Goal: Check status: Check status

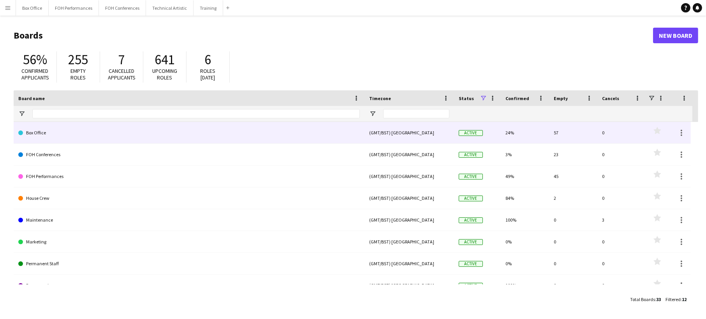
click at [192, 138] on link "Box Office" at bounding box center [189, 133] width 342 height 22
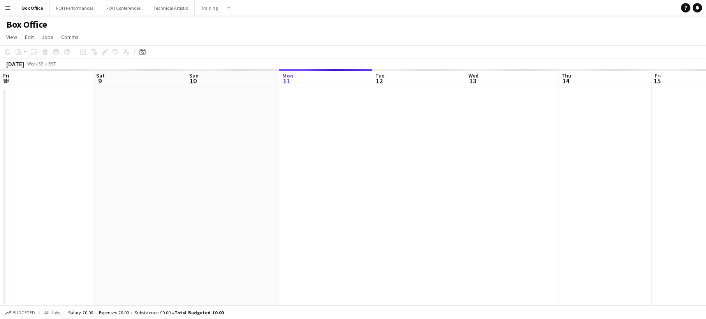
scroll to position [0, 186]
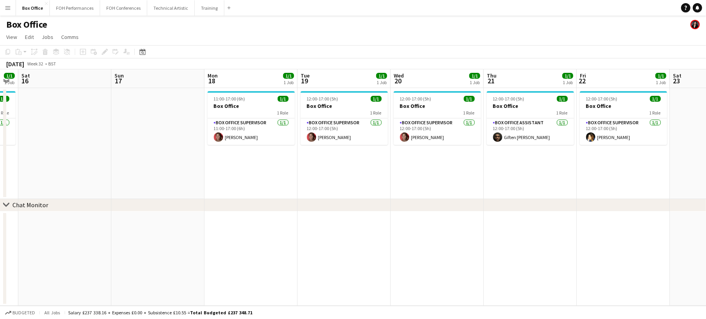
drag, startPoint x: 546, startPoint y: 170, endPoint x: -31, endPoint y: 163, distance: 577.2
click at [0, 163] on html "Menu Boards Boards Boards All jobs Status Workforce Workforce My Workforce Recr…" at bounding box center [353, 159] width 706 height 319
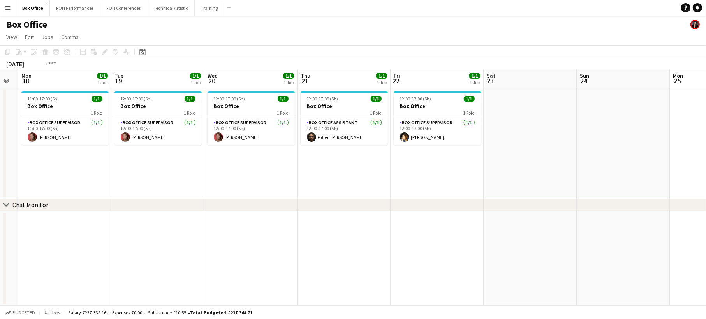
scroll to position [0, 240]
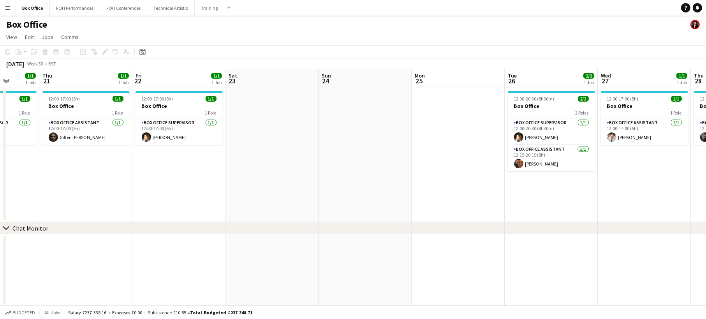
drag, startPoint x: 378, startPoint y: 158, endPoint x: -194, endPoint y: 154, distance: 571.7
click at [0, 154] on html "Menu Boards Boards Boards All jobs Status Workforce Workforce My Workforce Recr…" at bounding box center [353, 159] width 706 height 319
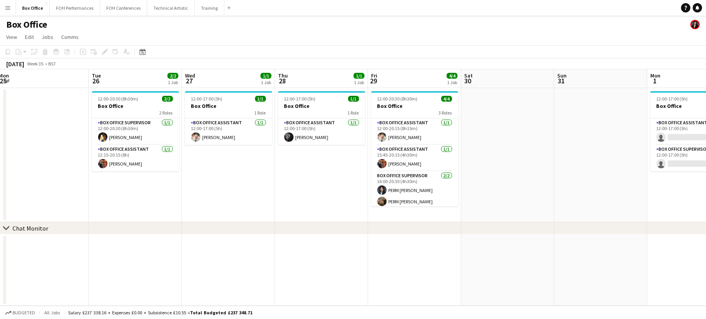
scroll to position [0, 352]
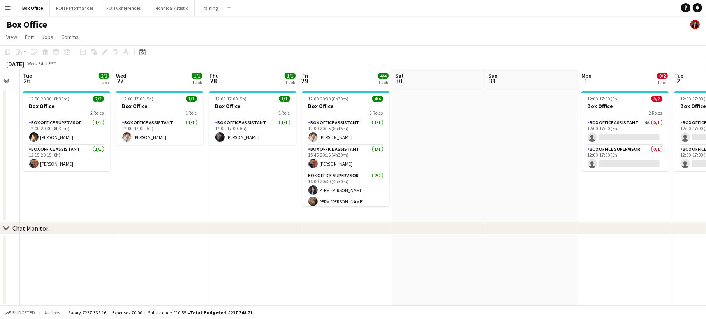
drag, startPoint x: 599, startPoint y: 193, endPoint x: 125, endPoint y: 181, distance: 473.7
click at [125, 181] on app-calendar-viewport "Fri 22 1/1 1 Job Sat 23 Sun 24 Mon 25 Tue 26 2/2 1 Job Wed 27 1/1 1 Job Thu 28 …" at bounding box center [353, 187] width 706 height 236
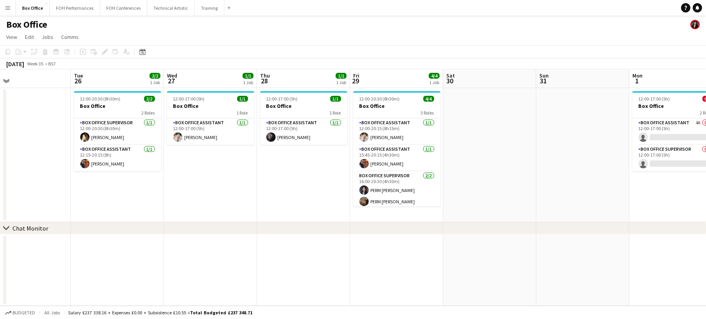
scroll to position [0, 316]
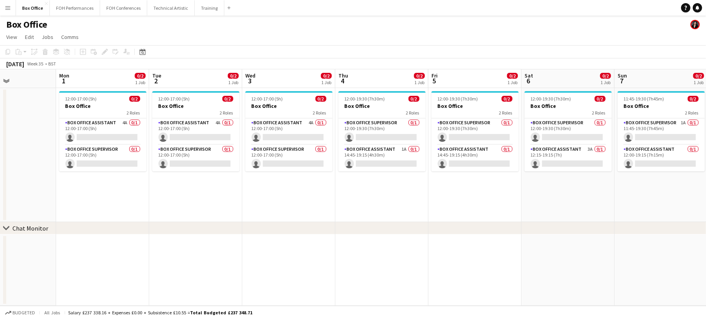
drag, startPoint x: 529, startPoint y: 176, endPoint x: -37, endPoint y: 93, distance: 572.2
click at [0, 93] on html "Menu Boards Boards Boards All jobs Status Workforce Workforce My Workforce Recr…" at bounding box center [353, 159] width 706 height 319
click at [84, 129] on app-card-role "Box Office Assistant 4A 0/1 12:00-17:00 (5h) single-neutral-actions" at bounding box center [102, 131] width 87 height 26
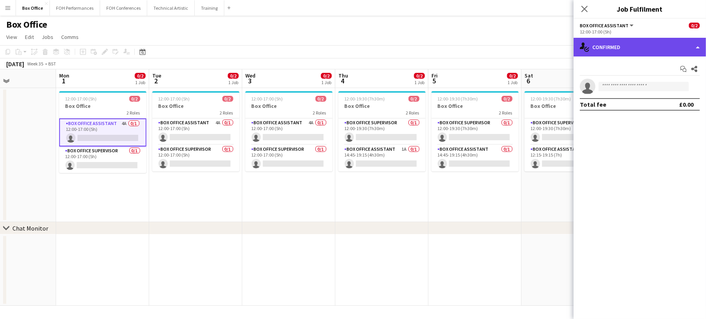
click at [643, 41] on div "single-neutral-actions-check-2 Confirmed" at bounding box center [640, 47] width 132 height 19
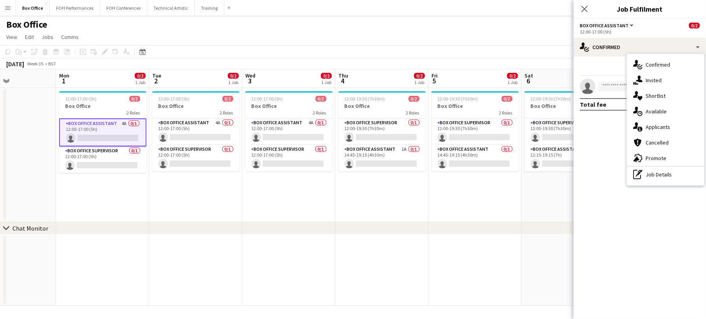
drag, startPoint x: 669, startPoint y: 127, endPoint x: 589, endPoint y: 157, distance: 85.6
click at [668, 127] on div "single-neutral-actions-information Applicants" at bounding box center [665, 127] width 77 height 16
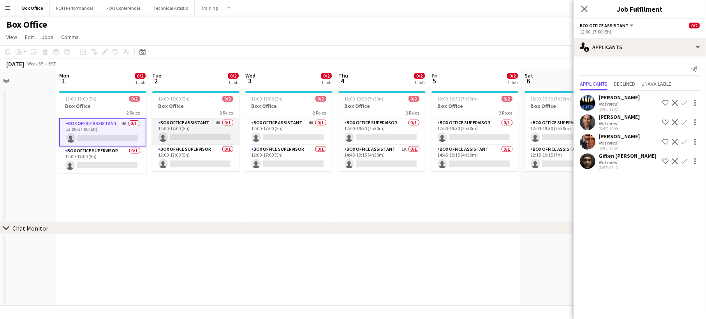
click at [210, 127] on app-card-role "Box Office Assistant 4A 0/1 12:00-17:00 (5h) single-neutral-actions" at bounding box center [195, 131] width 87 height 26
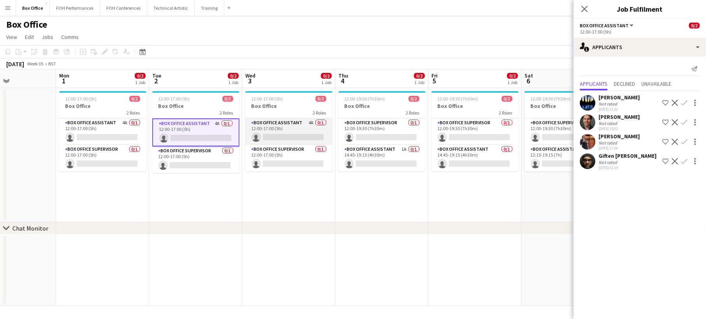
click at [286, 129] on app-card-role "Box Office Assistant 4A 0/1 12:00-17:00 (5h) single-neutral-actions" at bounding box center [288, 131] width 87 height 26
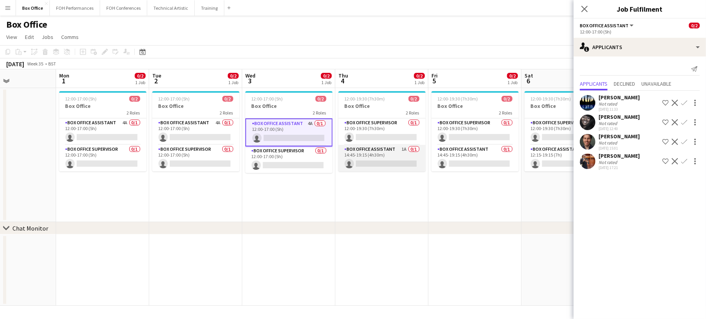
click at [402, 156] on app-card-role "Box Office Assistant 1A 0/1 14:45-19:15 (4h30m) single-neutral-actions" at bounding box center [381, 158] width 87 height 26
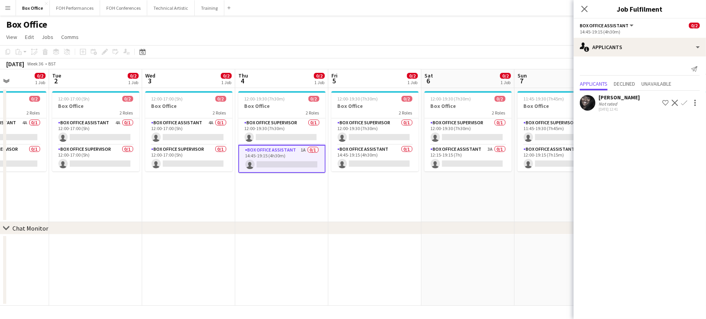
drag, startPoint x: 486, startPoint y: 195, endPoint x: 199, endPoint y: 185, distance: 286.8
click at [199, 185] on app-calendar-viewport "Sat 30 Sun 31 Mon 1 0/2 1 Job Tue 2 0/2 1 Job Wed 3 0/2 1 Job Thu 4 0/2 1 Job F…" at bounding box center [353, 187] width 706 height 236
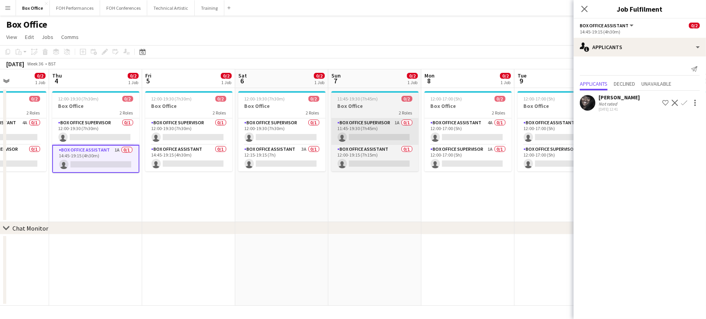
scroll to position [0, 231]
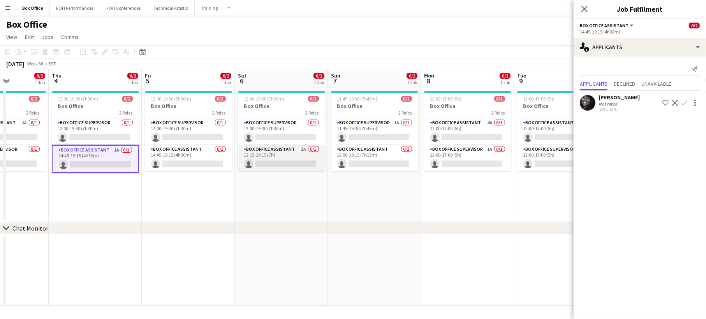
click at [285, 155] on app-card-role "Box Office Assistant 3A 0/1 12:15-19:15 (7h) single-neutral-actions" at bounding box center [281, 158] width 87 height 26
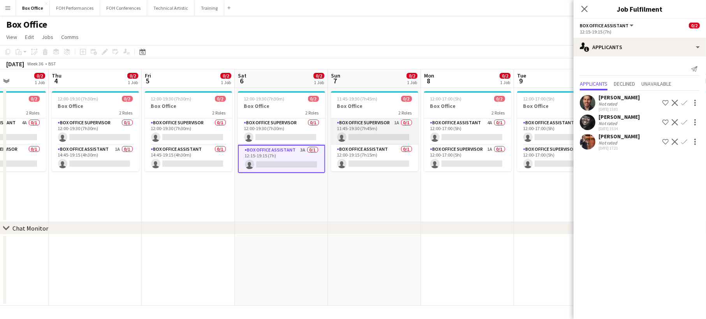
click at [367, 123] on app-card-role "Box Office Supervisor 1A 0/1 11:45-19:30 (7h45m) single-neutral-actions" at bounding box center [374, 131] width 87 height 26
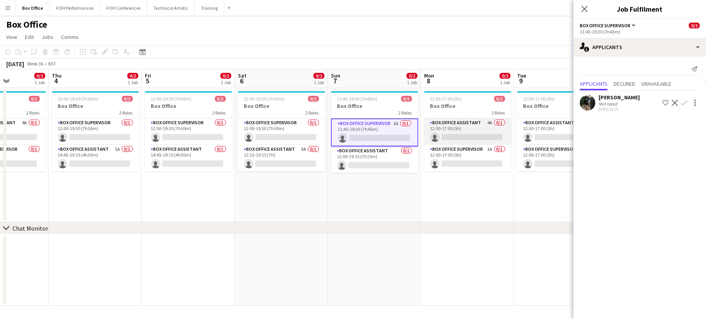
click at [473, 130] on app-card-role "Box Office Assistant 4A 0/1 12:00-17:00 (5h) single-neutral-actions" at bounding box center [467, 131] width 87 height 26
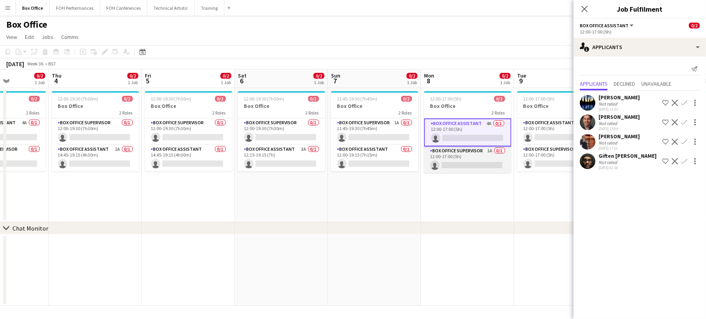
click at [467, 158] on app-card-role "Box Office Supervisor 1A 0/1 12:00-17:00 (5h) single-neutral-actions" at bounding box center [467, 159] width 87 height 26
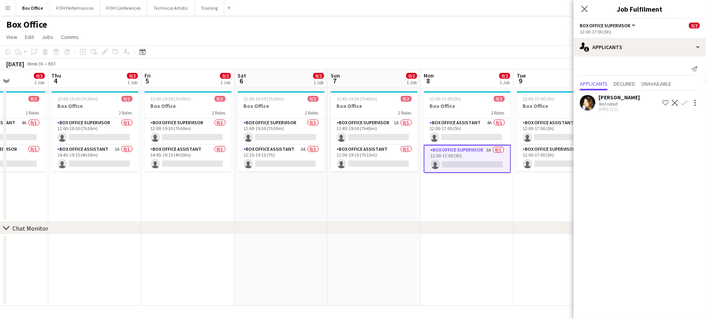
drag, startPoint x: 464, startPoint y: 218, endPoint x: 293, endPoint y: 204, distance: 172.0
click at [292, 204] on app-calendar-viewport "Mon 1 0/2 1 Job Tue 2 0/2 1 Job Wed 3 0/2 1 Job Thu 4 0/2 1 Job Fri 5 0/2 1 Job…" at bounding box center [353, 187] width 706 height 236
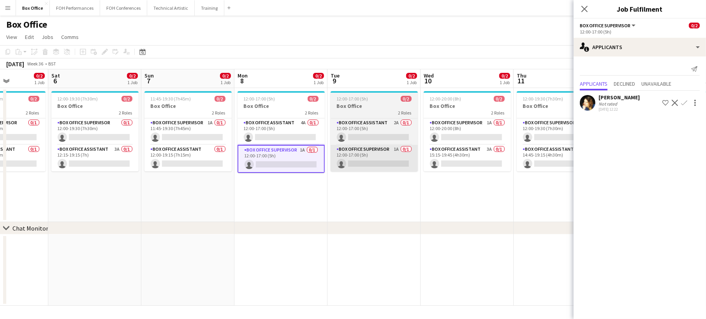
scroll to position [0, 230]
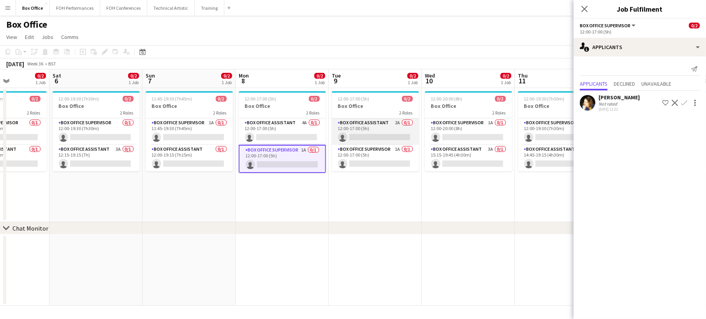
click at [365, 129] on app-card-role "Box Office Assistant 2A 0/1 12:00-17:00 (5h) single-neutral-actions" at bounding box center [375, 131] width 87 height 26
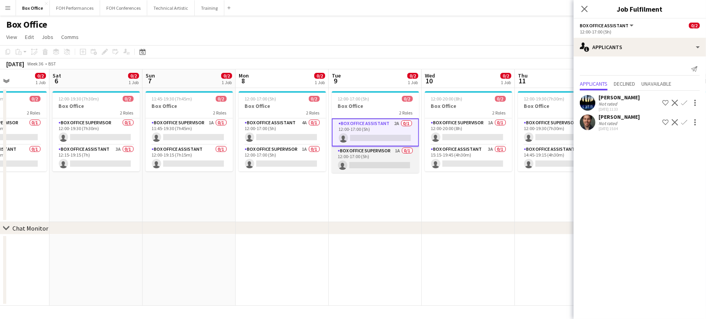
click at [378, 150] on app-card-role "Box Office Supervisor 1A 0/1 12:00-17:00 (5h) single-neutral-actions" at bounding box center [375, 159] width 87 height 26
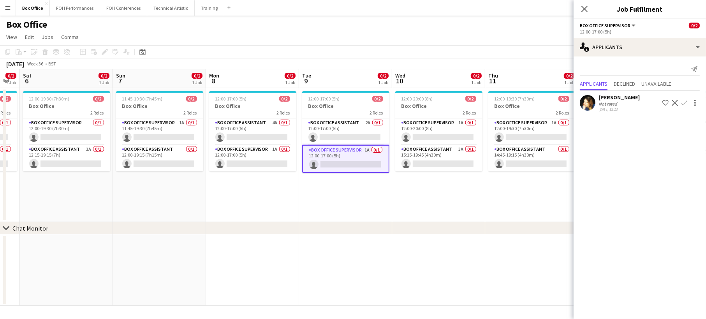
drag, startPoint x: 443, startPoint y: 188, endPoint x: 433, endPoint y: 184, distance: 10.7
click at [433, 187] on app-calendar-viewport "Wed 3 0/2 1 Job Thu 4 0/2 1 Job Fri 5 0/2 1 Job Sat 6 0/2 1 Job Sun 7 0/2 1 Job…" at bounding box center [353, 187] width 706 height 236
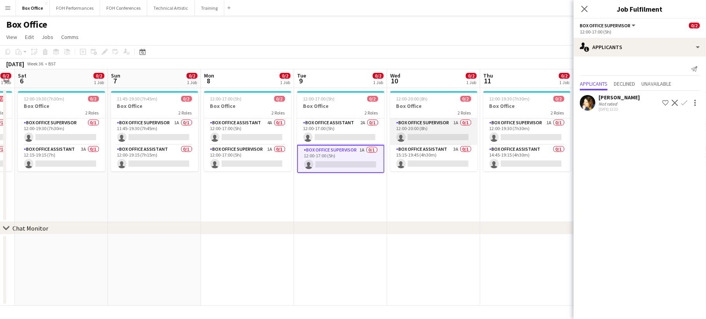
click at [431, 134] on app-card-role "Box Office Supervisor 1A 0/1 12:00-20:00 (8h) single-neutral-actions" at bounding box center [433, 131] width 87 height 26
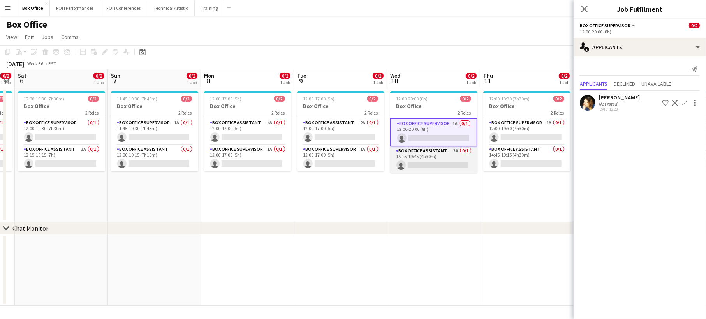
click at [442, 155] on app-card-role "Box Office Assistant 3A 0/1 15:15-19:45 (4h30m) single-neutral-actions" at bounding box center [433, 159] width 87 height 26
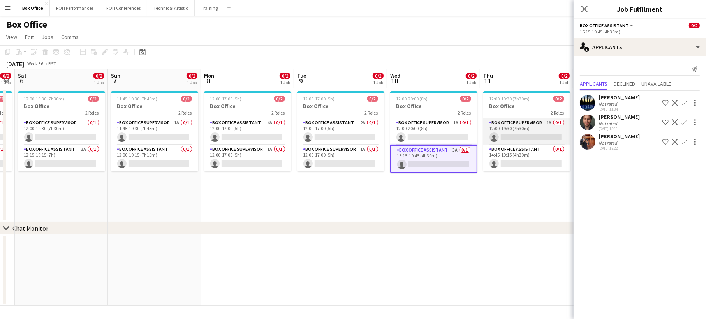
click at [513, 128] on app-card-role "Box Office Supervisor 1A 0/1 12:00-19:30 (7h30m) single-neutral-actions" at bounding box center [526, 131] width 87 height 26
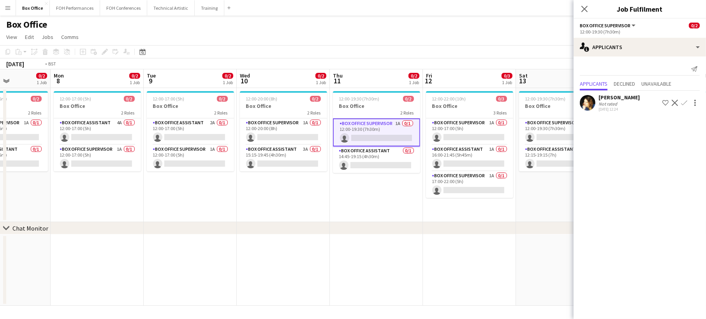
scroll to position [0, 310]
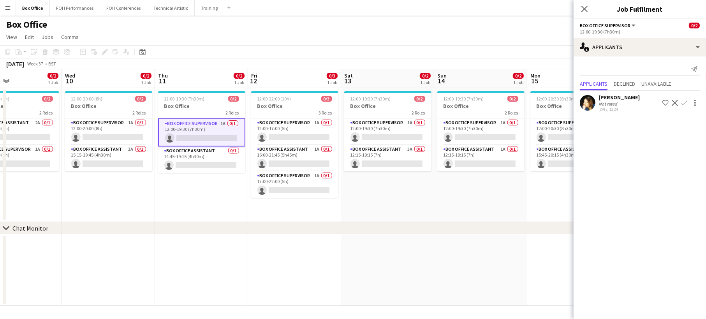
drag, startPoint x: 518, startPoint y: 196, endPoint x: 192, endPoint y: 153, distance: 328.0
click at [192, 153] on app-calendar-viewport "Sat 6 0/2 1 Job Sun 7 0/2 1 Job Mon 8 0/2 1 Job Tue 9 0/2 1 Job Wed 10 0/2 1 Jo…" at bounding box center [353, 187] width 706 height 236
click at [290, 186] on app-card-role "Box Office Supervisor 1A 0/1 17:00-22:00 (5h) single-neutral-actions" at bounding box center [294, 184] width 87 height 26
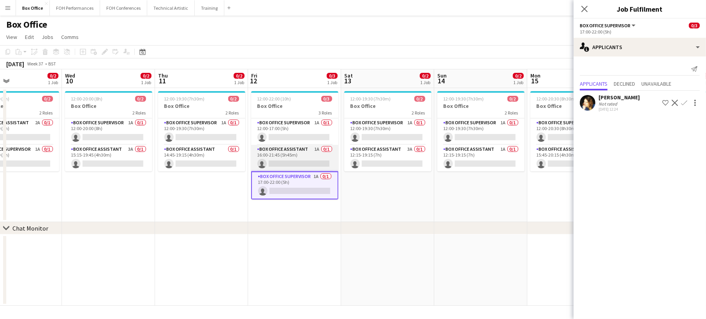
click at [297, 153] on app-card-role "Box Office Assistant 1A 0/1 16:00-21:45 (5h45m) single-neutral-actions" at bounding box center [294, 158] width 87 height 26
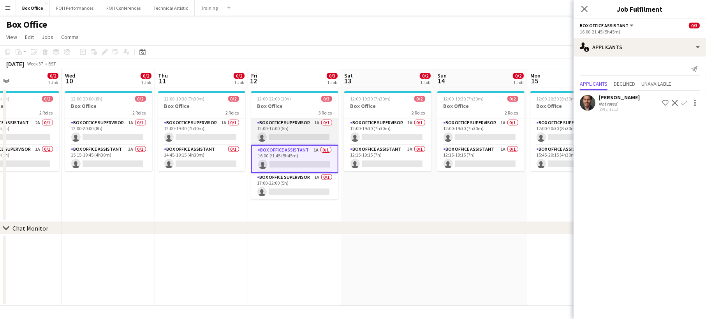
click at [310, 126] on app-card-role "Box Office Supervisor 1A 0/1 12:00-17:00 (5h) single-neutral-actions" at bounding box center [294, 131] width 87 height 26
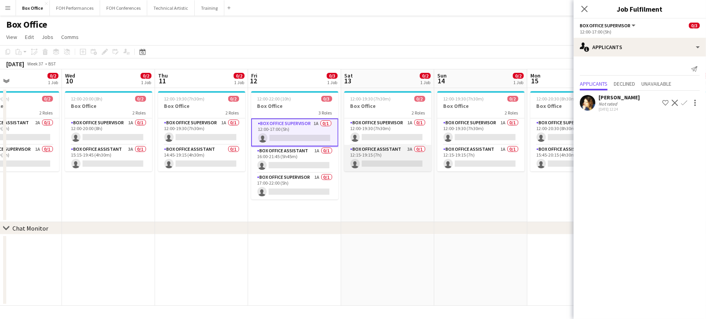
drag, startPoint x: 409, startPoint y: 122, endPoint x: 396, endPoint y: 146, distance: 26.6
click at [409, 123] on app-card-role "Box Office Supervisor 1A 0/1 12:00-19:30 (7h30m) single-neutral-actions" at bounding box center [387, 131] width 87 height 26
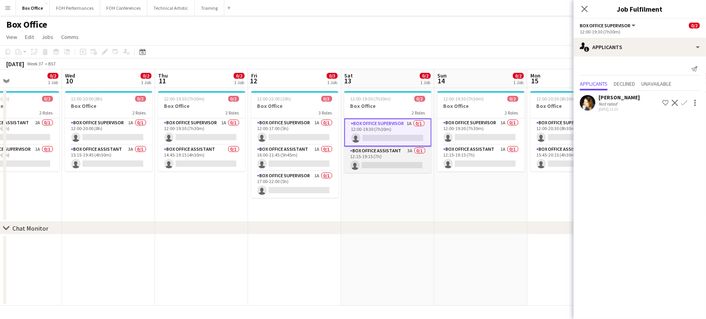
click at [391, 158] on app-card-role "Box Office Assistant 3A 0/1 12:15-19:15 (7h) single-neutral-actions" at bounding box center [387, 159] width 87 height 26
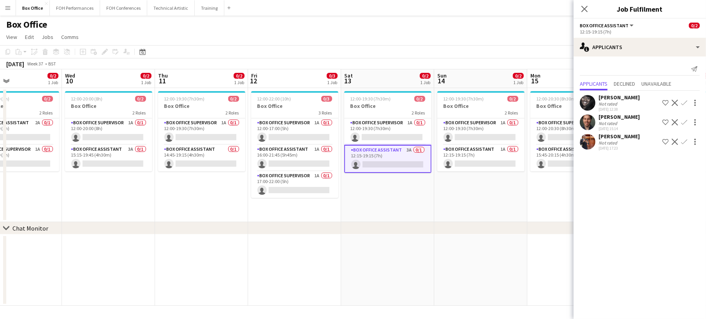
click at [132, 200] on app-date-cell "12:00-20:00 (8h) 0/2 Box Office 2 Roles Box Office Supervisor 1A 0/1 12:00-20:0…" at bounding box center [108, 155] width 93 height 134
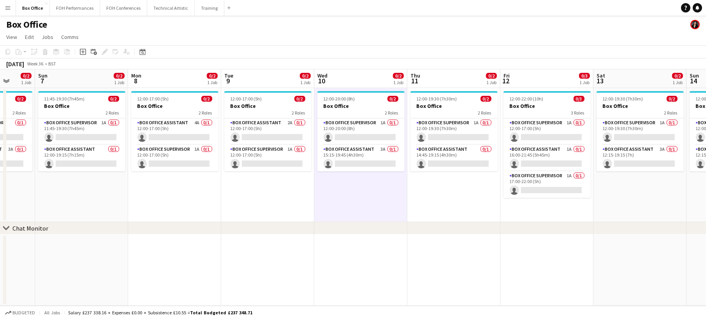
drag, startPoint x: 168, startPoint y: 196, endPoint x: 513, endPoint y: 167, distance: 346.6
click at [513, 167] on app-calendar-viewport "Thu 4 0/2 1 Job Fri 5 0/2 1 Job Sat 6 0/2 1 Job Sun 7 0/2 1 Job Mon 8 0/2 1 Job…" at bounding box center [353, 187] width 706 height 236
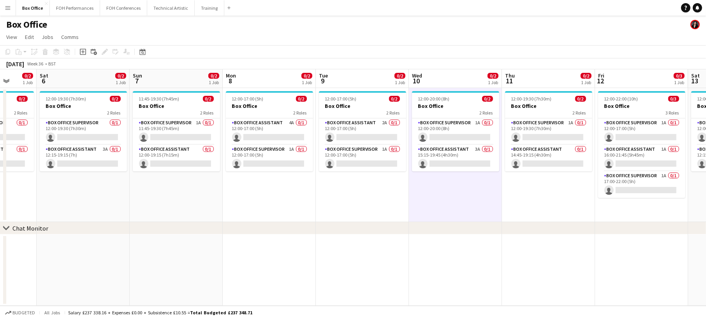
scroll to position [0, 204]
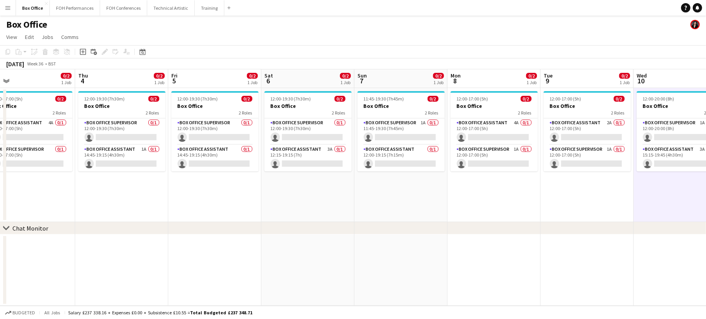
drag, startPoint x: 62, startPoint y: 189, endPoint x: 288, endPoint y: 213, distance: 227.5
click at [288, 213] on app-calendar-viewport "Mon 1 0/2 1 Job Tue 2 0/2 1 Job Wed 3 0/2 1 Job Thu 4 0/2 1 Job Fri 5 0/2 1 Job…" at bounding box center [353, 187] width 706 height 236
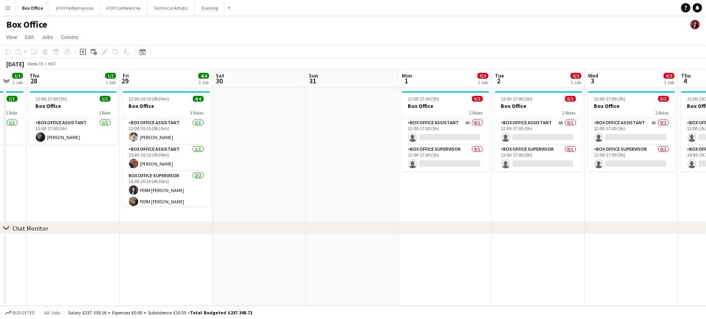
drag, startPoint x: 124, startPoint y: 196, endPoint x: 705, endPoint y: 210, distance: 581.2
click at [705, 210] on app-calendar-viewport "Mon 25 Tue 26 2/2 1 Job Wed 27 1/1 1 Job Thu 28 1/1 1 Job Fri 29 4/4 1 Job Sat …" at bounding box center [353, 187] width 706 height 236
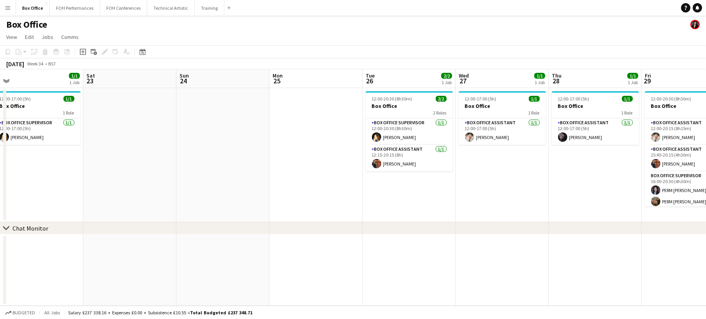
drag, startPoint x: 51, startPoint y: 188, endPoint x: 582, endPoint y: 199, distance: 531.3
click at [582, 199] on app-calendar-viewport "Wed 20 1/1 1 Job Thu 21 1/1 1 Job Fri 22 1/1 1 Job Sat 23 Sun 24 Mon 25 Tue 26 …" at bounding box center [353, 187] width 706 height 236
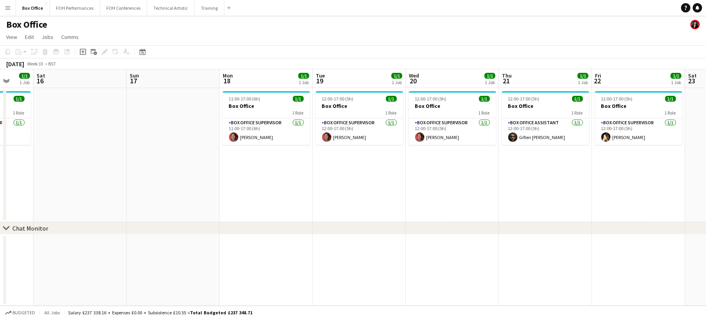
drag, startPoint x: 112, startPoint y: 185, endPoint x: 705, endPoint y: 201, distance: 592.9
click at [705, 201] on app-calendar-viewport "Wed 13 1/1 1 Job Thu 14 1/1 1 Job Fri 15 1/1 1 Job Sat 16 Sun 17 Mon 18 1/1 1 J…" at bounding box center [353, 187] width 706 height 236
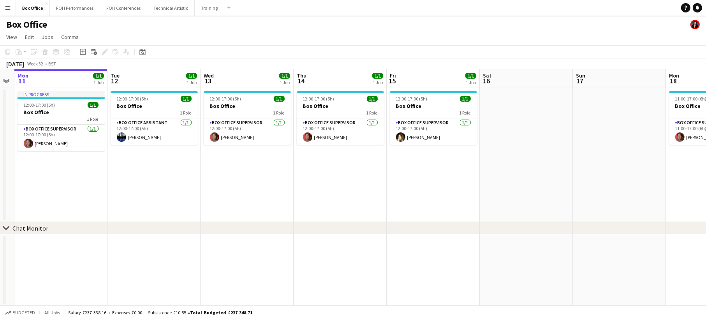
scroll to position [0, 257]
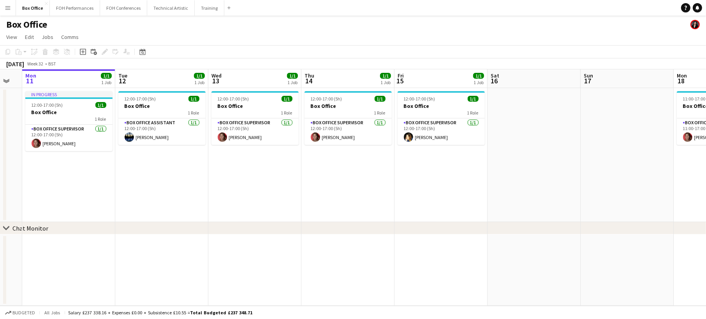
click at [705, 190] on app-calendar-viewport "Fri 8 3/3 1 Job Sat 9 Sun 10 Mon 11 1/1 1 Job Tue 12 1/1 1 Job Wed 13 1/1 1 Job…" at bounding box center [353, 187] width 706 height 236
